Goal: Transaction & Acquisition: Download file/media

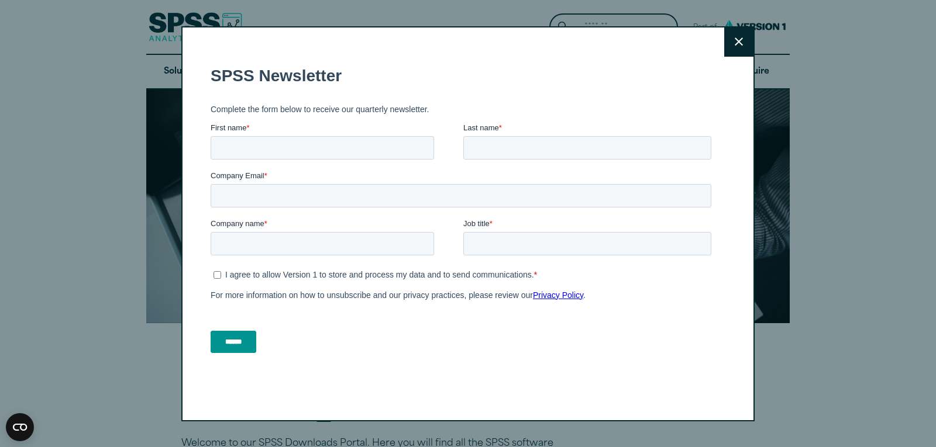
click at [724, 51] on button "Close" at bounding box center [738, 41] width 29 height 29
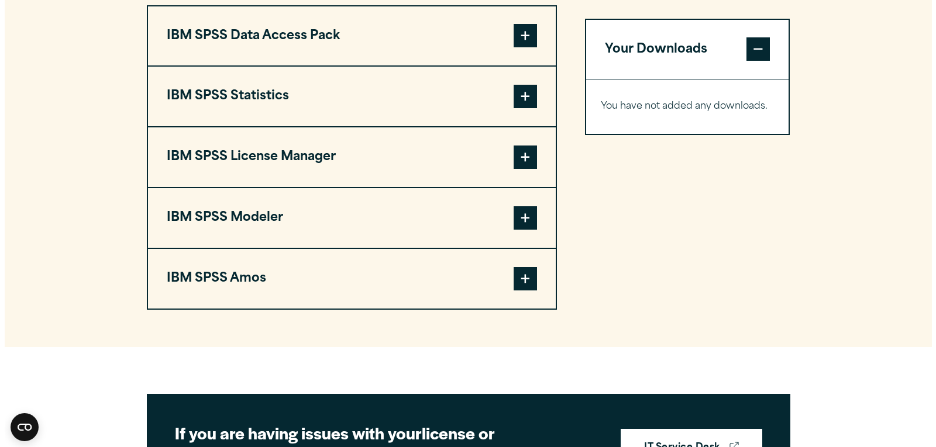
scroll to position [931, 0]
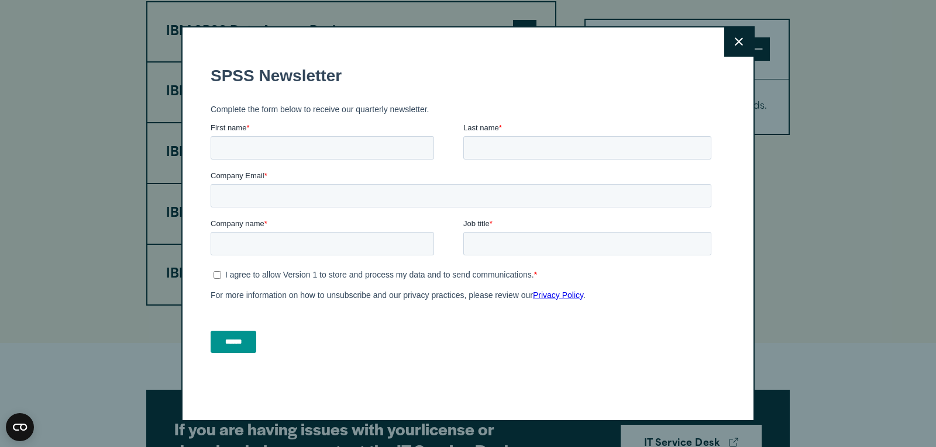
drag, startPoint x: 722, startPoint y: 64, endPoint x: 756, endPoint y: 16, distance: 58.7
click at [756, 16] on div "Close" at bounding box center [468, 223] width 936 height 447
click at [734, 40] on icon at bounding box center [738, 41] width 8 height 9
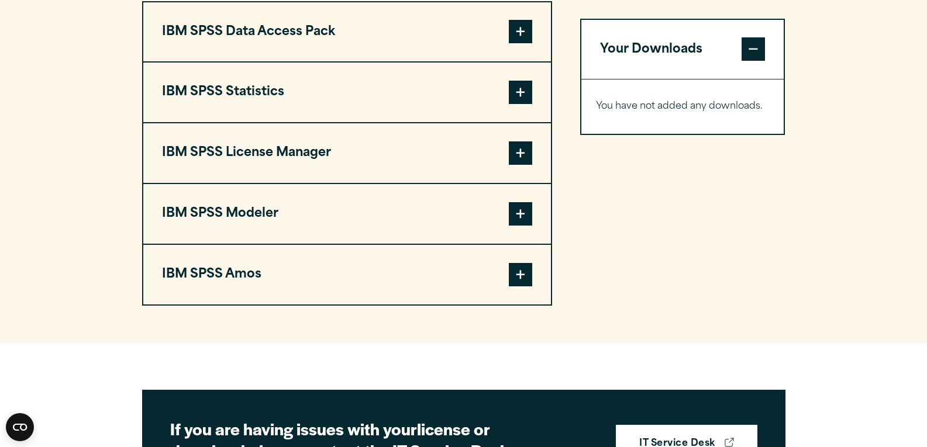
click at [527, 104] on span at bounding box center [520, 92] width 23 height 23
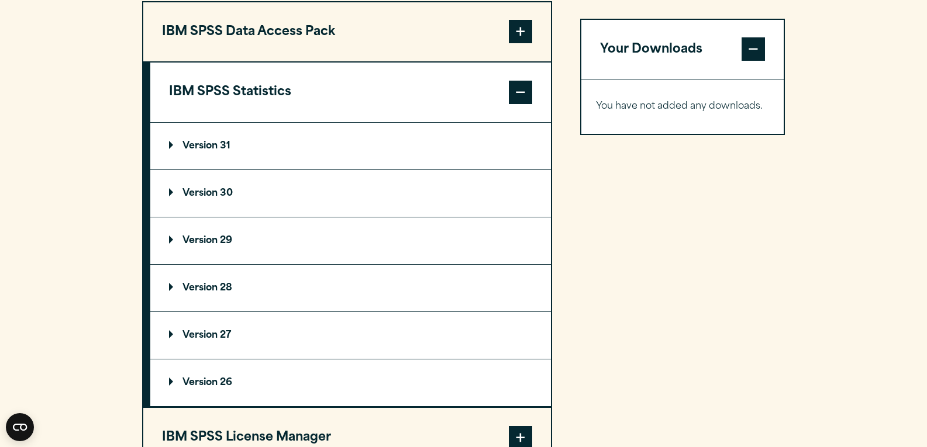
click at [184, 151] on p "Version 31" at bounding box center [199, 146] width 61 height 9
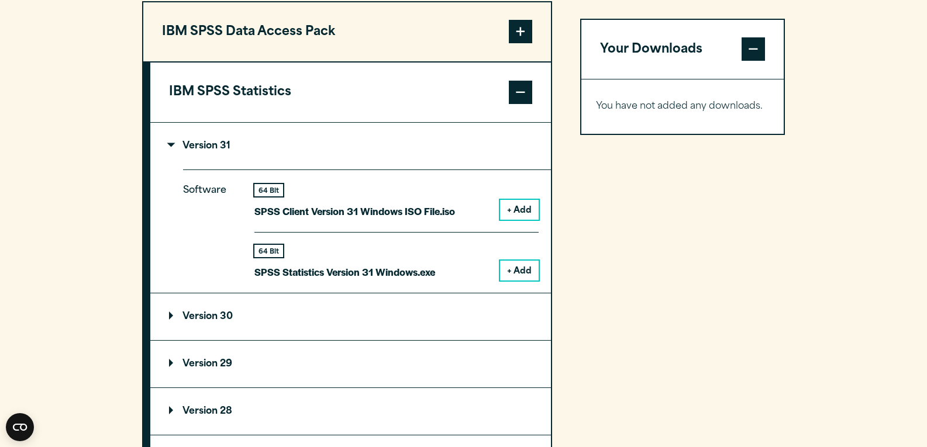
click at [515, 281] on button "+ Add" at bounding box center [519, 271] width 39 height 20
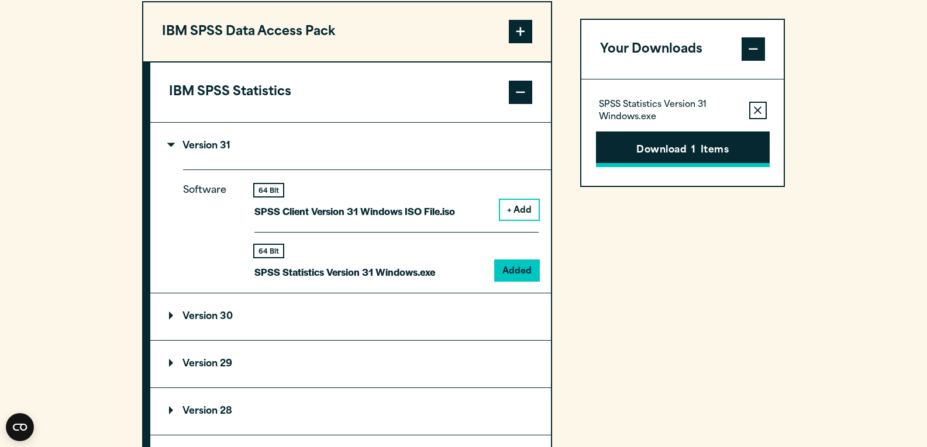
click at [640, 168] on button "Download 1 Items" at bounding box center [683, 150] width 174 height 36
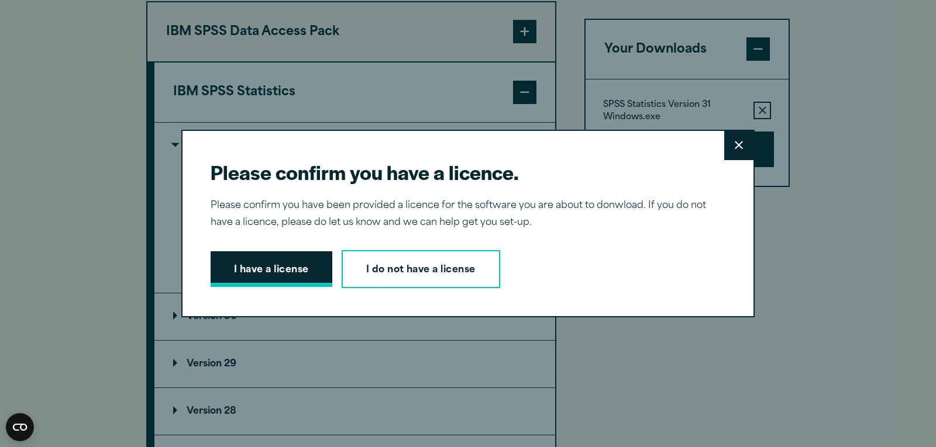
click at [283, 270] on button "I have a license" at bounding box center [272, 269] width 122 height 36
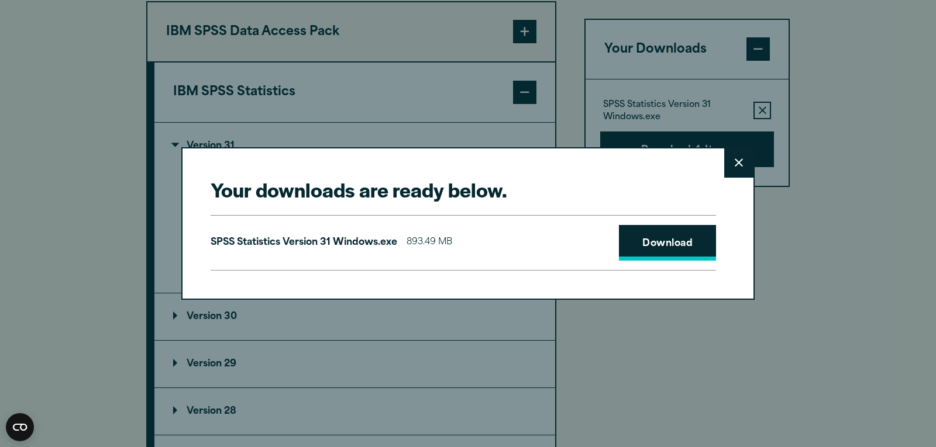
click at [687, 227] on link "Download" at bounding box center [667, 243] width 97 height 36
